Goal: Information Seeking & Learning: Learn about a topic

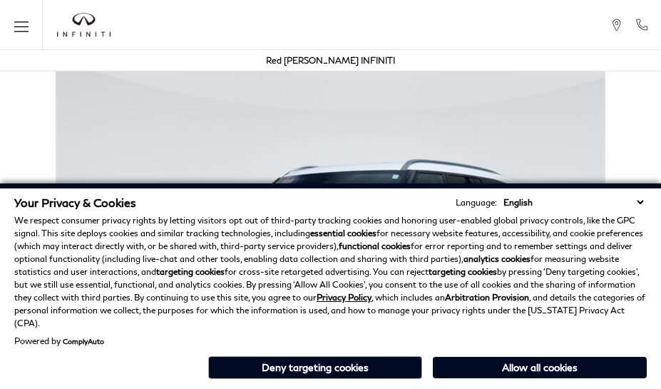
click at [643, 385] on div "Your Privacy & Cookies Language: English Spanish / Español English / [GEOGRAPHI…" at bounding box center [330, 285] width 661 height 205
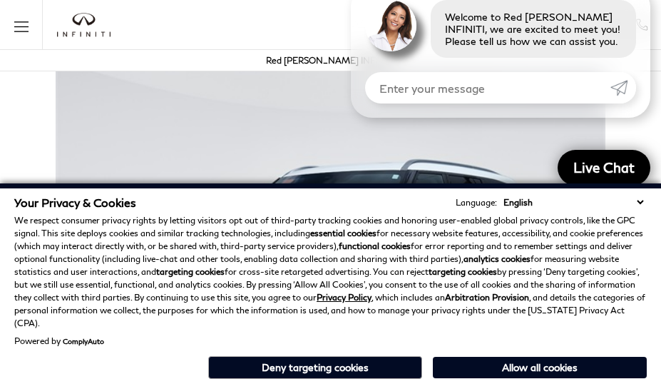
click at [643, 271] on p "We respect consumer privacy rights by letting visitors opt out of third-party t…" at bounding box center [330, 272] width 633 height 116
click at [643, 235] on p "We respect consumer privacy rights by letting visitors opt out of third-party t…" at bounding box center [330, 272] width 633 height 116
click at [465, 264] on strong "analytics cookies" at bounding box center [497, 258] width 67 height 11
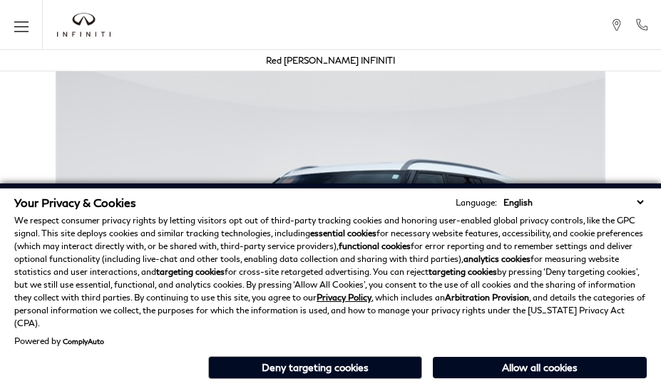
click at [536, 271] on p "We respect consumer privacy rights by letting visitors opt out of third-party t…" at bounding box center [330, 272] width 633 height 116
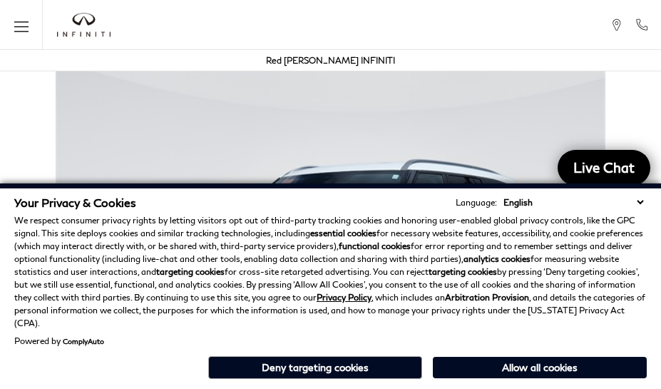
click at [536, 385] on div "Your Privacy & Cookies Language: English Spanish / Español English / [GEOGRAPHI…" at bounding box center [330, 285] width 661 height 205
click at [536, 235] on p "We respect consumer privacy rights by letting visitors opt out of third-party t…" at bounding box center [330, 272] width 633 height 116
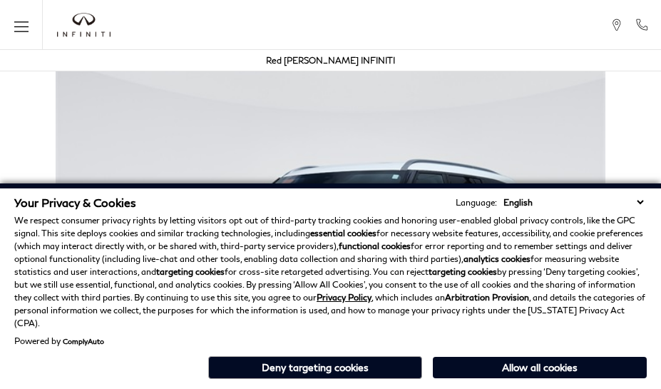
click at [322, 385] on div "Your Privacy & Cookies Language: English Spanish / Español English / [GEOGRAPHI…" at bounding box center [330, 285] width 661 height 205
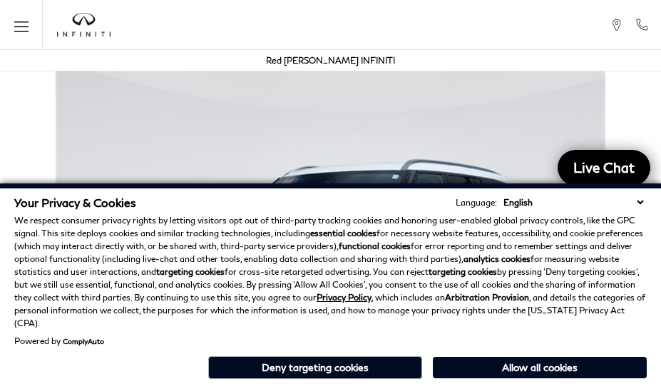
click at [322, 271] on p "We respect consumer privacy rights by letting visitors opt out of third-party t…" at bounding box center [330, 272] width 633 height 116
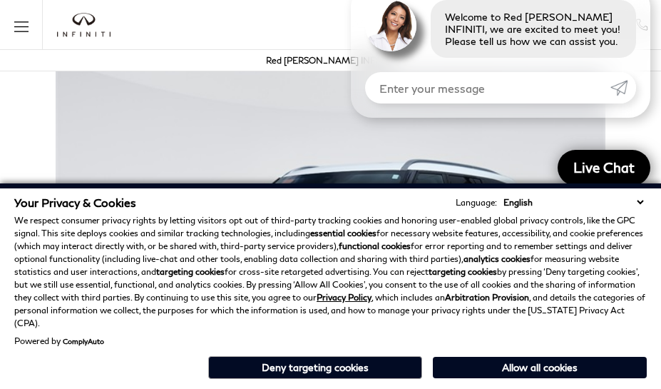
click at [322, 385] on div "Your Privacy & Cookies Language: English Spanish / Español English / [GEOGRAPHI…" at bounding box center [330, 285] width 661 height 205
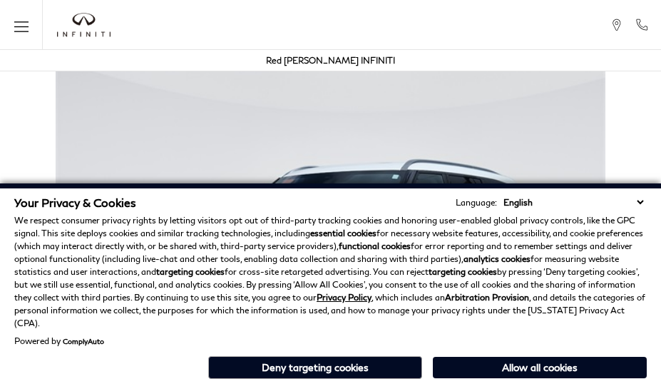
click at [465, 385] on div "Your Privacy & Cookies Language: English Spanish / Español English / United Kin…" at bounding box center [330, 285] width 661 height 205
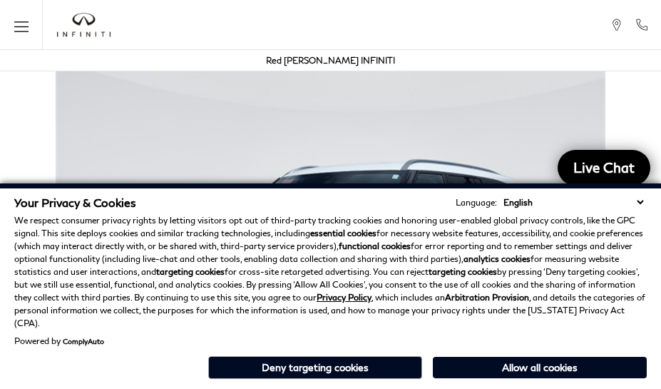
click at [465, 264] on strong "analytics cookies" at bounding box center [497, 258] width 67 height 11
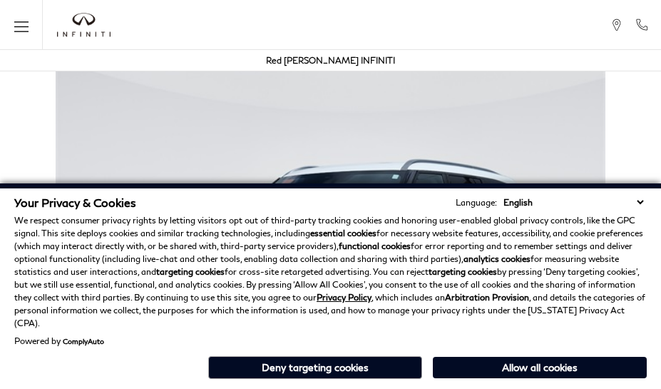
click at [73, 242] on p "We respect consumer privacy rights by letting visitors opt out of third-party t…" at bounding box center [330, 272] width 633 height 116
click at [244, 100] on img at bounding box center [330, 264] width 661 height 412
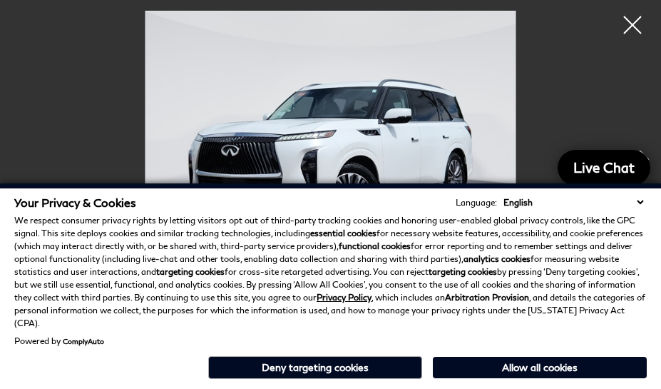
click at [394, 107] on img at bounding box center [331, 150] width 590 height 278
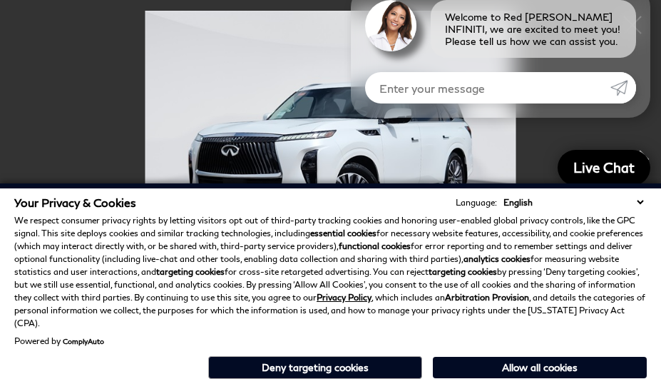
click at [394, 250] on p "We respect consumer privacy rights by letting visitors opt out of third-party t…" at bounding box center [330, 272] width 633 height 116
